Goal: Find specific page/section: Find specific page/section

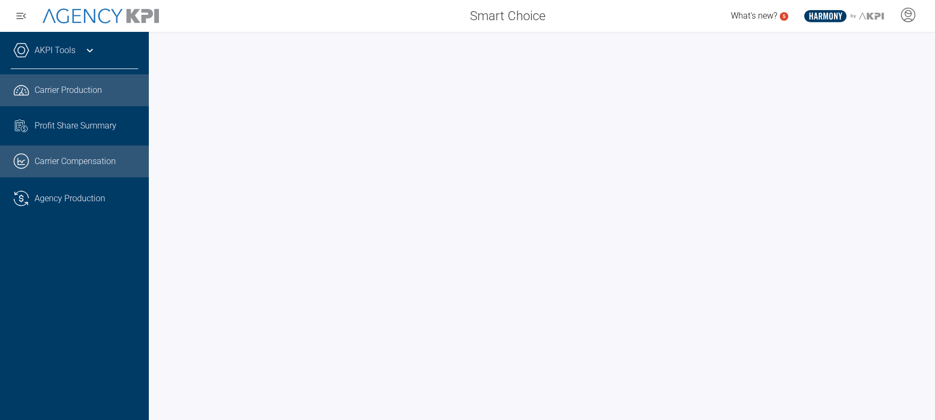
click at [52, 159] on link ".cls-1{fill:none;stroke:#221f20;stroke-linecap:round;stroke-linejoin:round;stro…" at bounding box center [74, 162] width 149 height 32
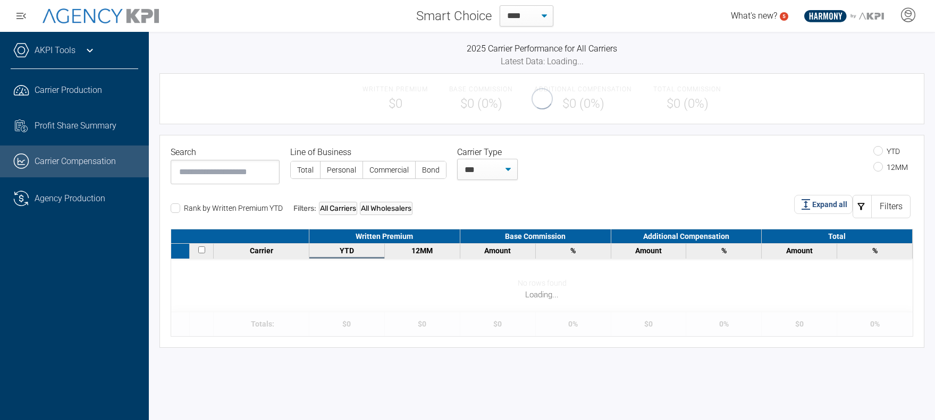
select select "**"
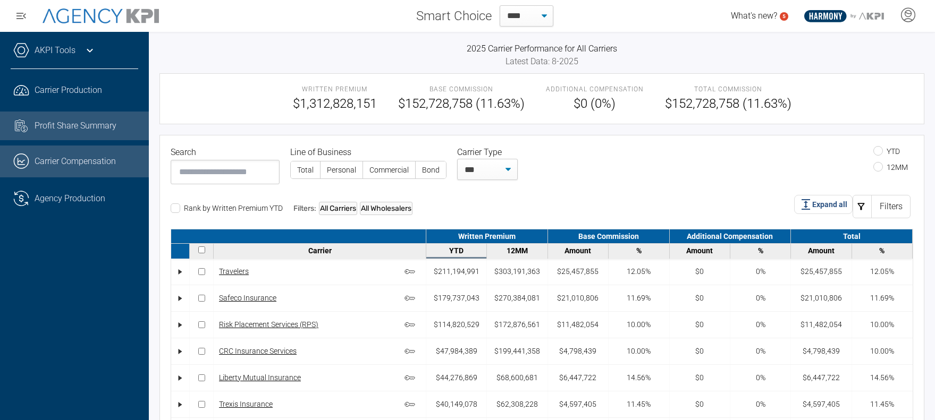
click at [56, 130] on span "Profit Share Summary" at bounding box center [76, 126] width 82 height 13
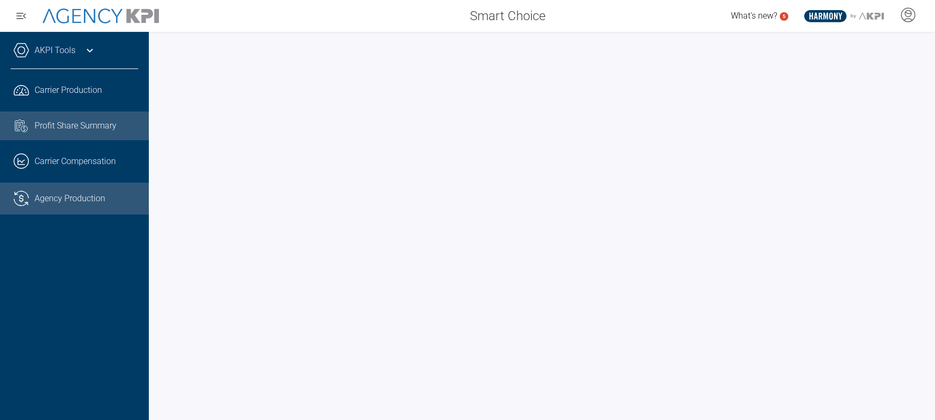
click at [70, 202] on span "Agency Production" at bounding box center [70, 198] width 71 height 13
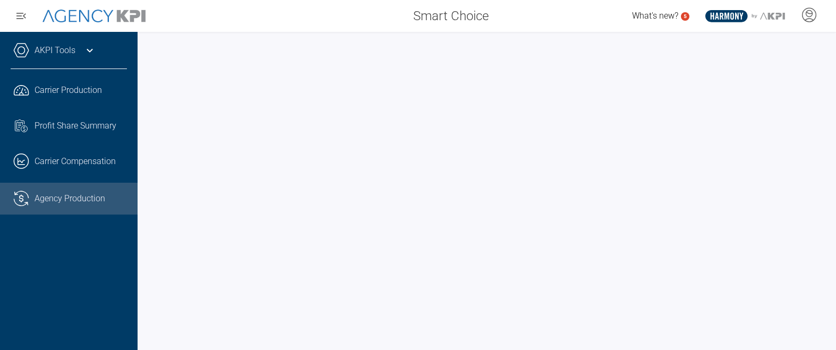
click at [87, 50] on icon at bounding box center [89, 50] width 13 height 13
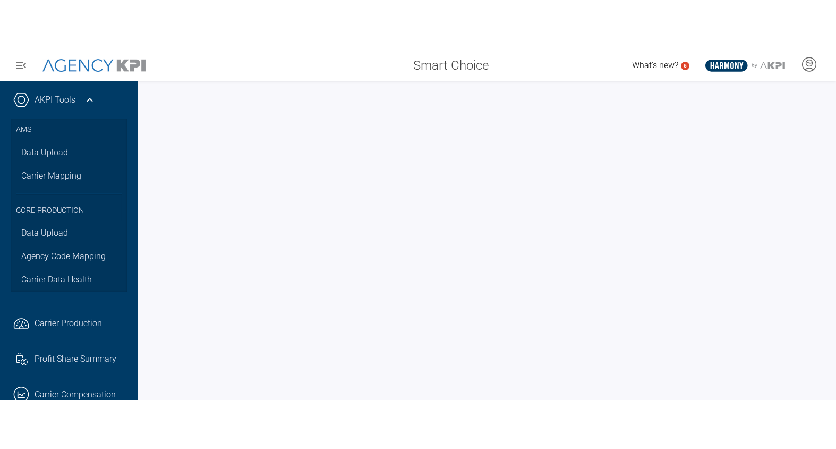
scroll to position [10, 0]
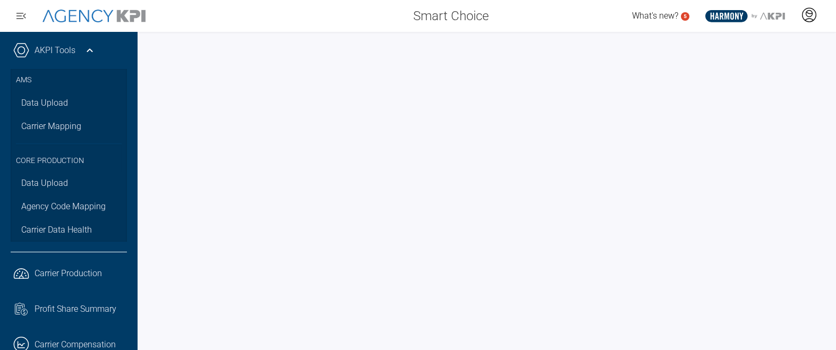
click at [809, 18] on icon at bounding box center [809, 15] width 16 height 16
click at [765, 45] on span "Admin Portal" at bounding box center [758, 44] width 46 height 9
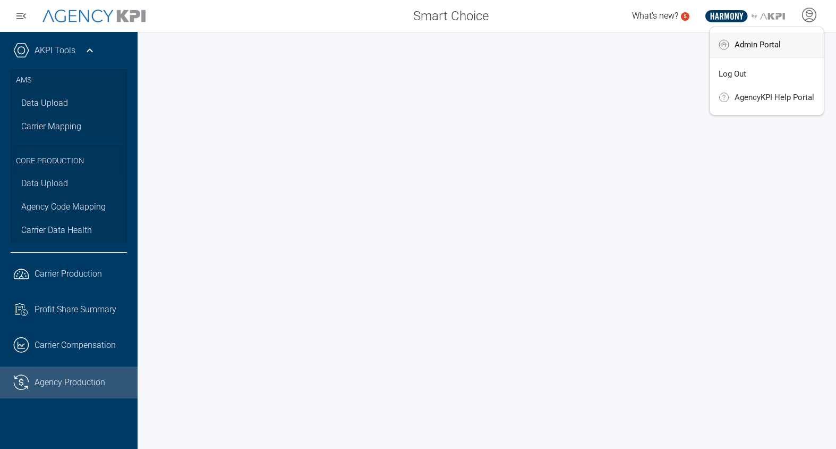
scroll to position [0, 0]
